Goal: Information Seeking & Learning: Find specific fact

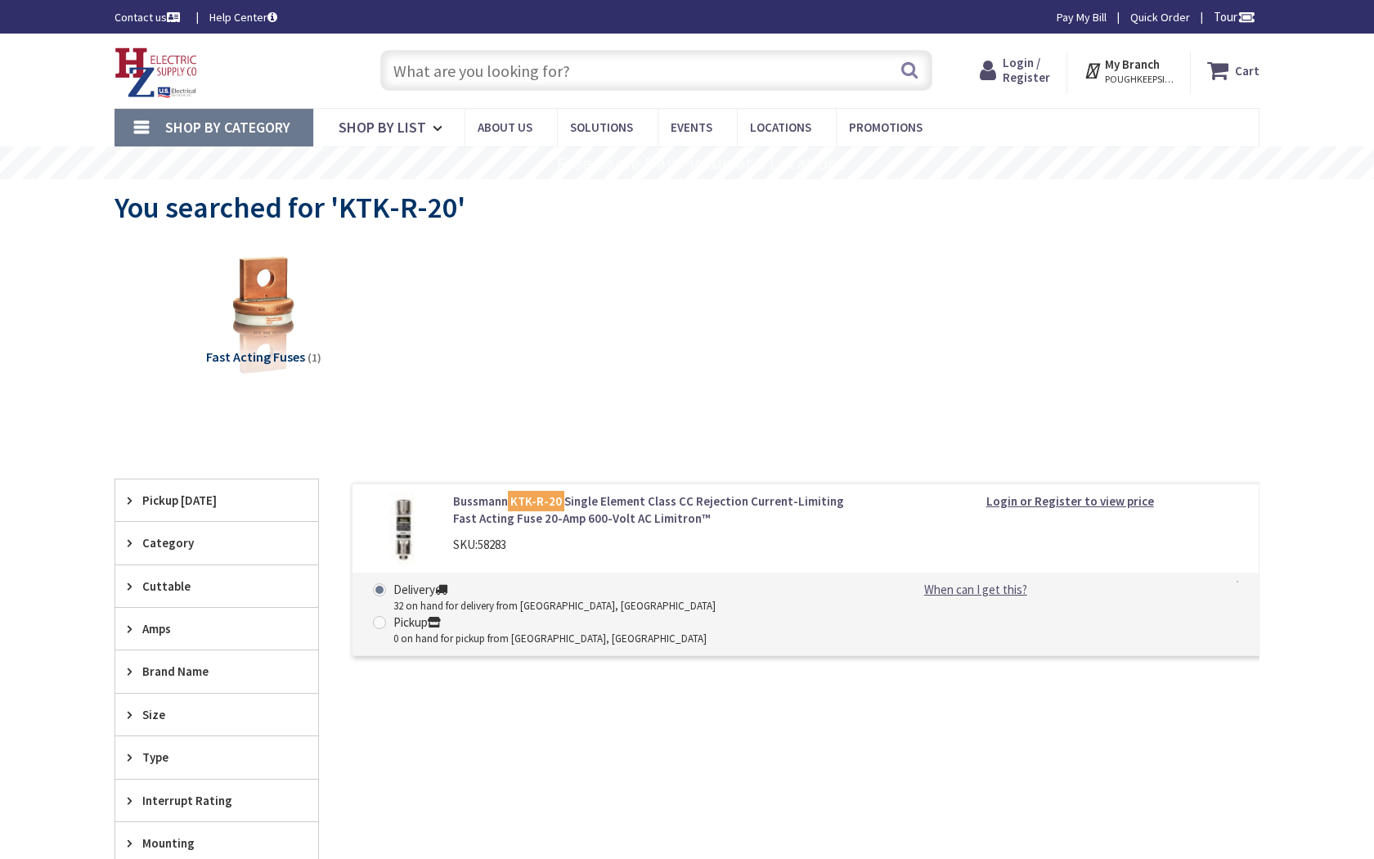
type input "[PERSON_NAME] Dr, [GEOGRAPHIC_DATA], [GEOGRAPHIC_DATA]"
